Goal: Task Accomplishment & Management: Use online tool/utility

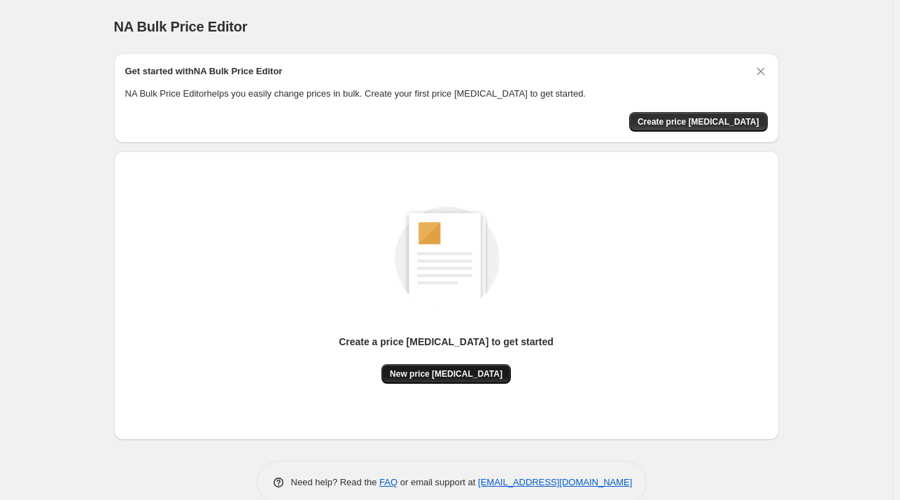
click at [428, 368] on span "New price [MEDICAL_DATA]" at bounding box center [446, 373] width 113 height 11
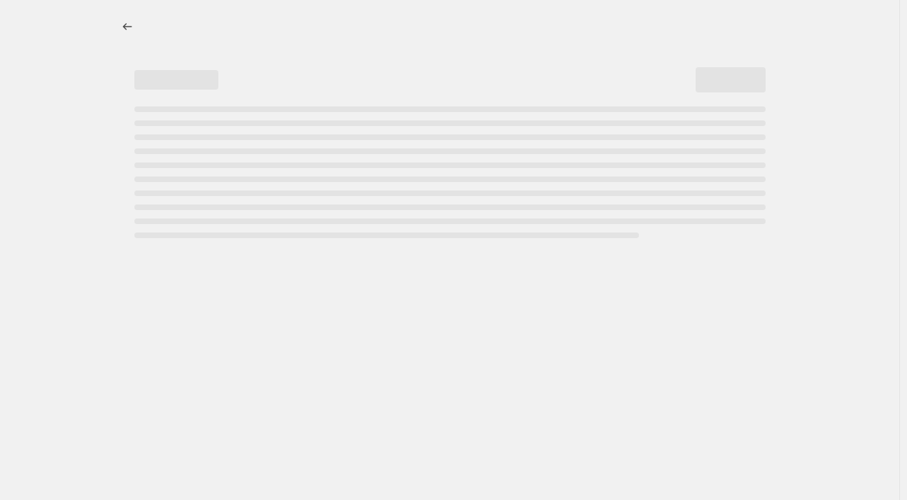
select select "percentage"
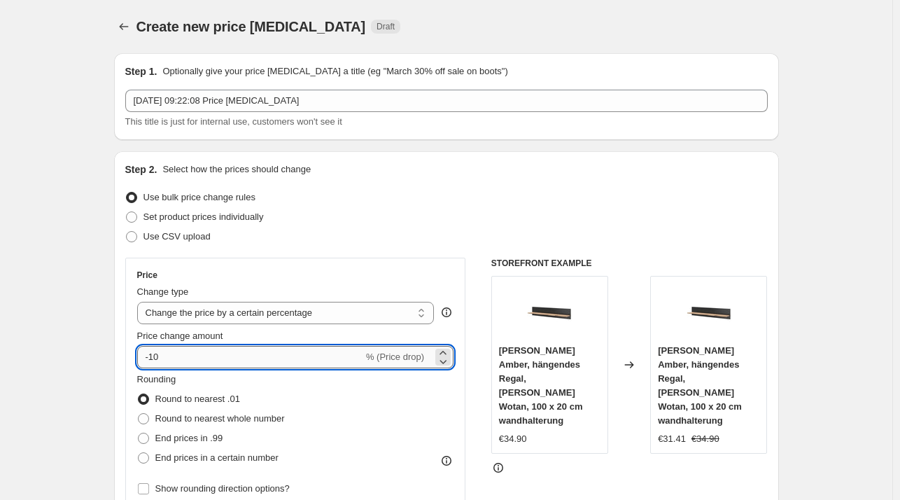
click at [234, 358] on input "-10" at bounding box center [250, 357] width 226 height 22
type input "-1"
type input "-25"
click at [551, 181] on div "Step 2. Select how the prices should change Use bulk price change rules Set pro…" at bounding box center [446, 396] width 642 height 469
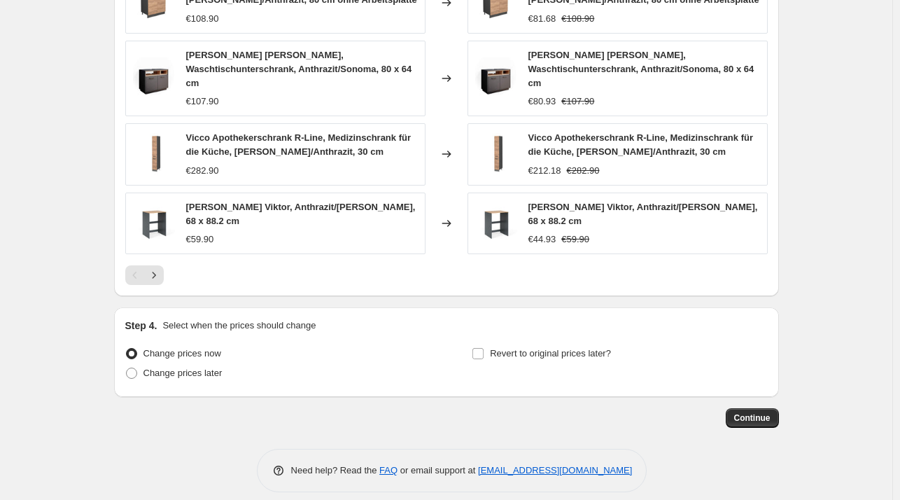
scroll to position [935, 0]
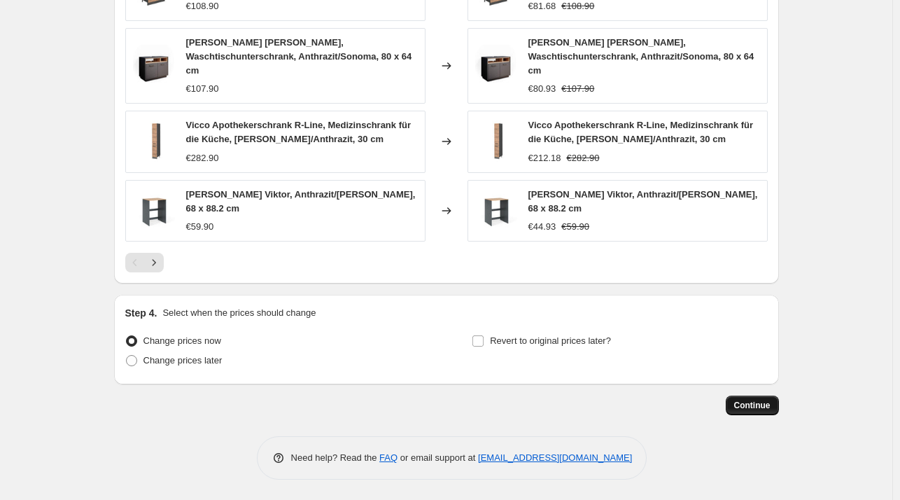
click at [773, 407] on button "Continue" at bounding box center [752, 405] width 53 height 20
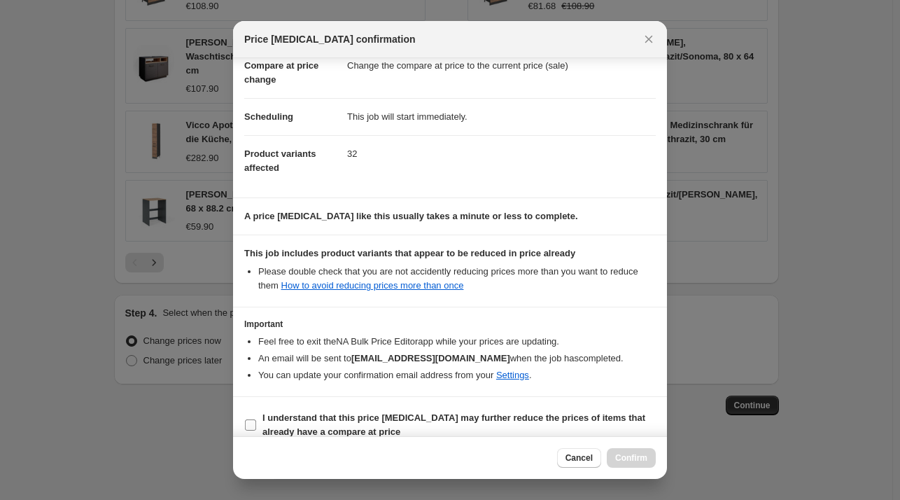
scroll to position [88, 0]
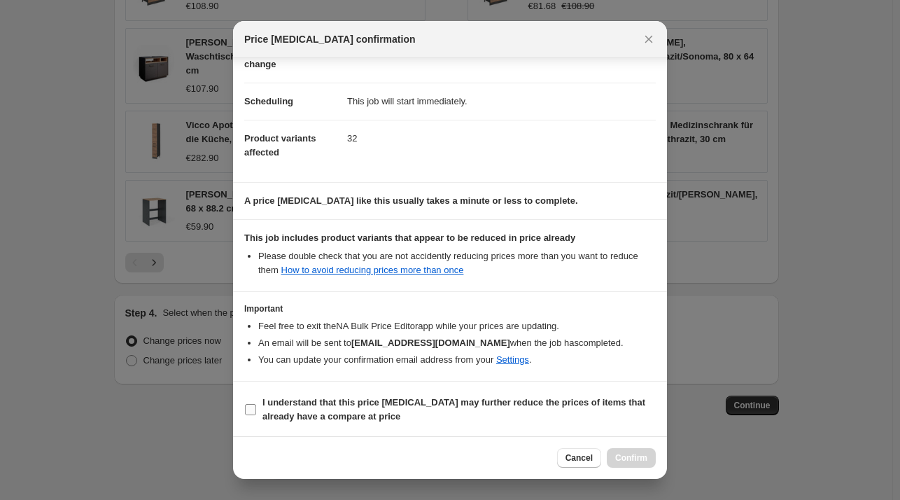
click at [324, 412] on b "I understand that this price [MEDICAL_DATA] may further reduce the prices of it…" at bounding box center [453, 409] width 383 height 24
click at [256, 412] on input "I understand that this price [MEDICAL_DATA] may further reduce the prices of it…" at bounding box center [250, 409] width 11 height 11
checkbox input "true"
click at [646, 461] on span "Confirm" at bounding box center [631, 457] width 32 height 11
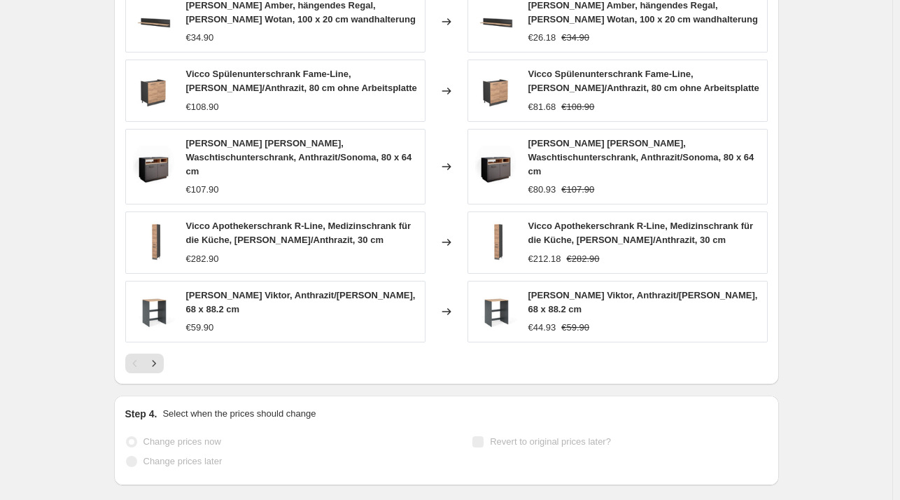
scroll to position [971, 0]
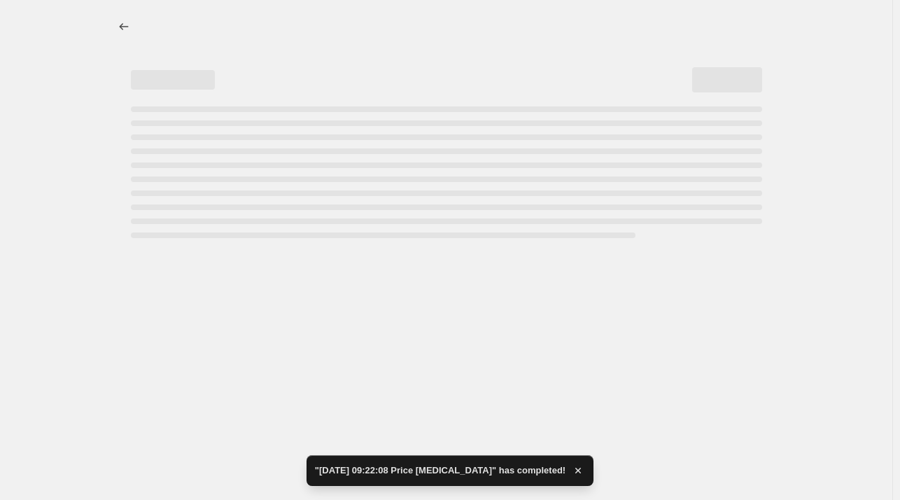
select select "percentage"
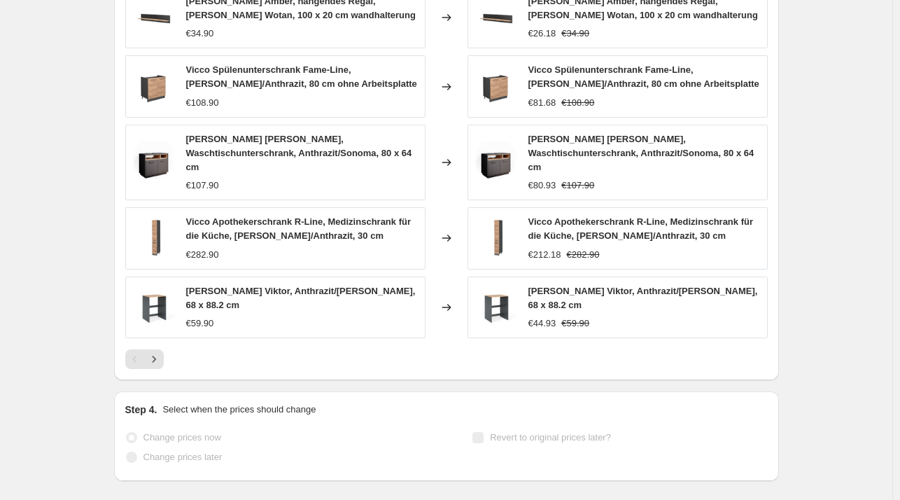
scroll to position [0, 0]
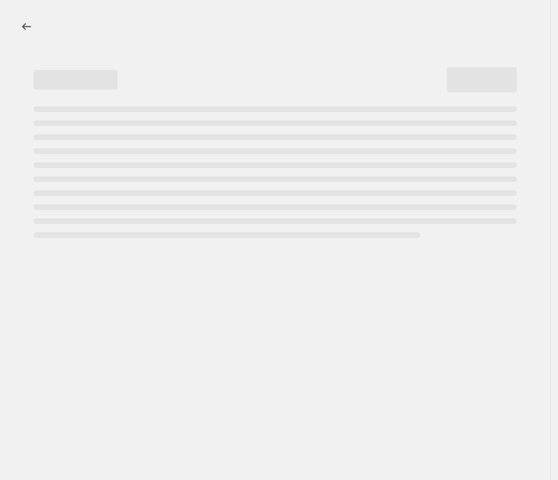
select select "percentage"
